Goal: Information Seeking & Learning: Learn about a topic

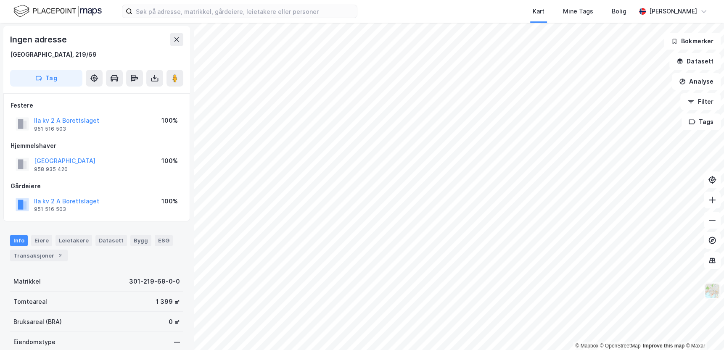
click at [712, 290] on img at bounding box center [712, 291] width 16 height 16
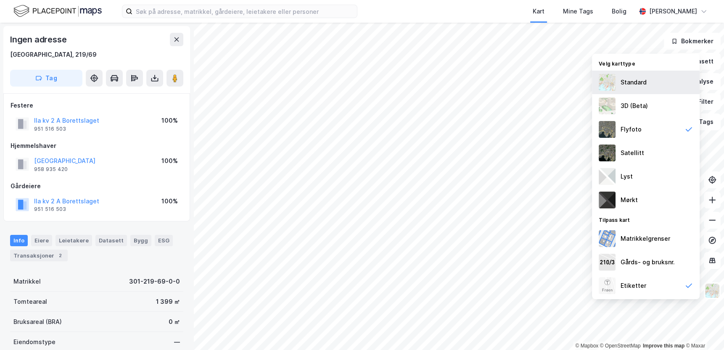
click at [633, 88] on div "Standard" at bounding box center [646, 83] width 108 height 24
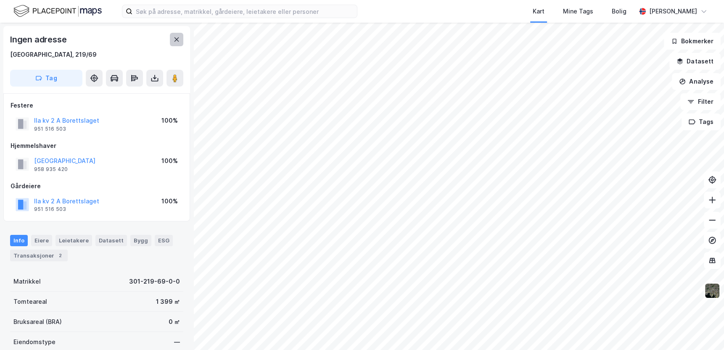
click at [179, 38] on icon at bounding box center [176, 39] width 7 height 7
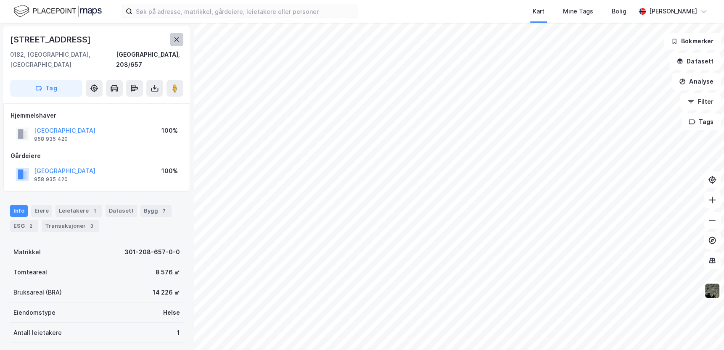
click at [175, 38] on icon at bounding box center [176, 39] width 5 height 4
